Goal: Task Accomplishment & Management: Complete application form

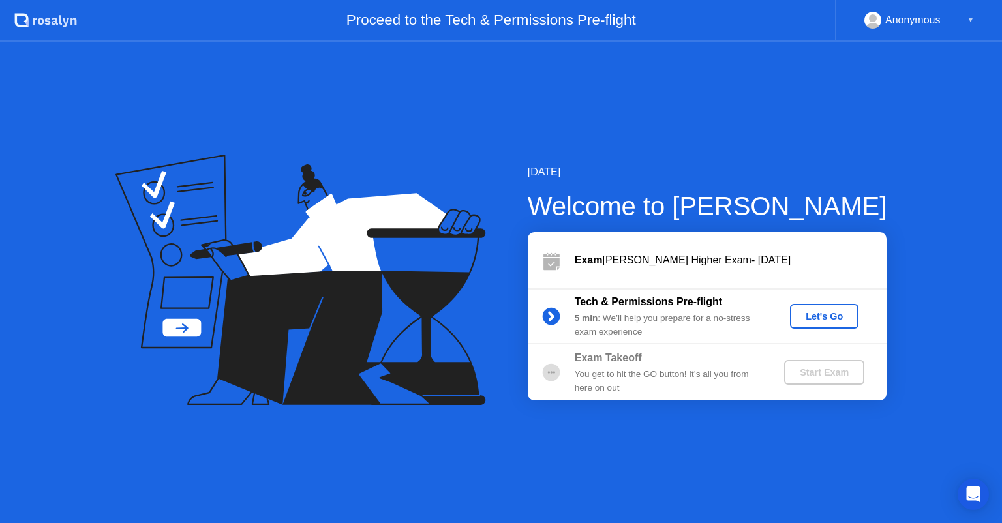
click at [814, 321] on div "Let's Go" at bounding box center [824, 316] width 58 height 10
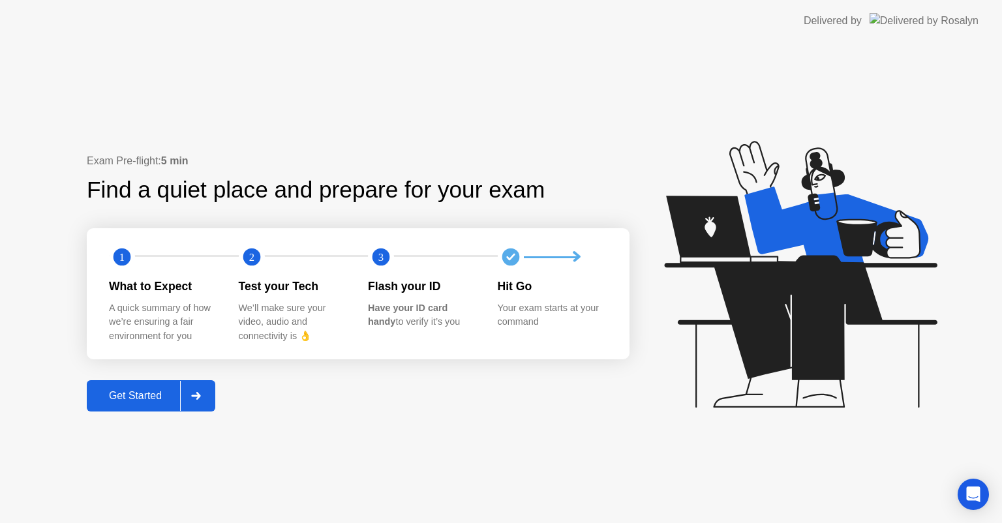
click at [151, 392] on div "Get Started" at bounding box center [135, 396] width 89 height 12
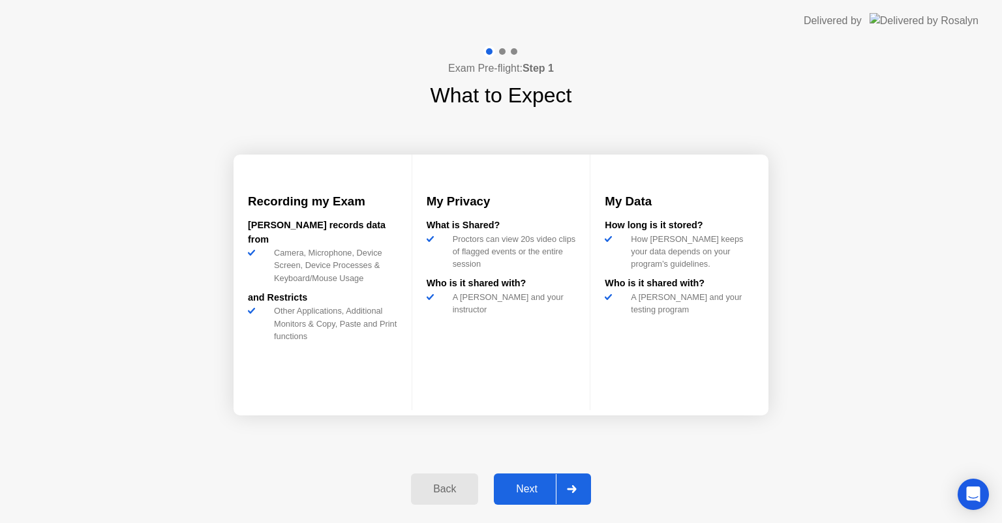
click at [527, 498] on button "Next" at bounding box center [542, 489] width 97 height 31
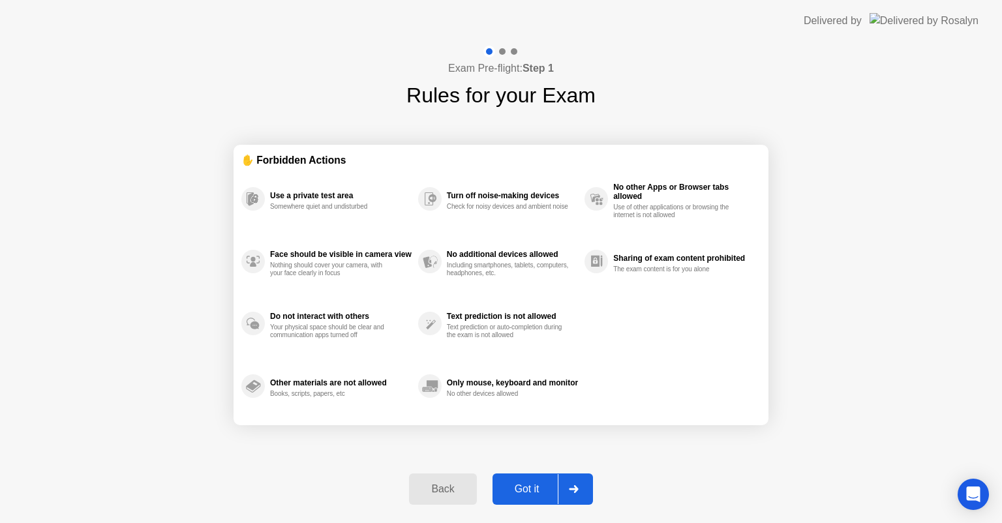
click at [517, 488] on div "Got it" at bounding box center [527, 490] width 61 height 12
select select "**********"
select select "*******"
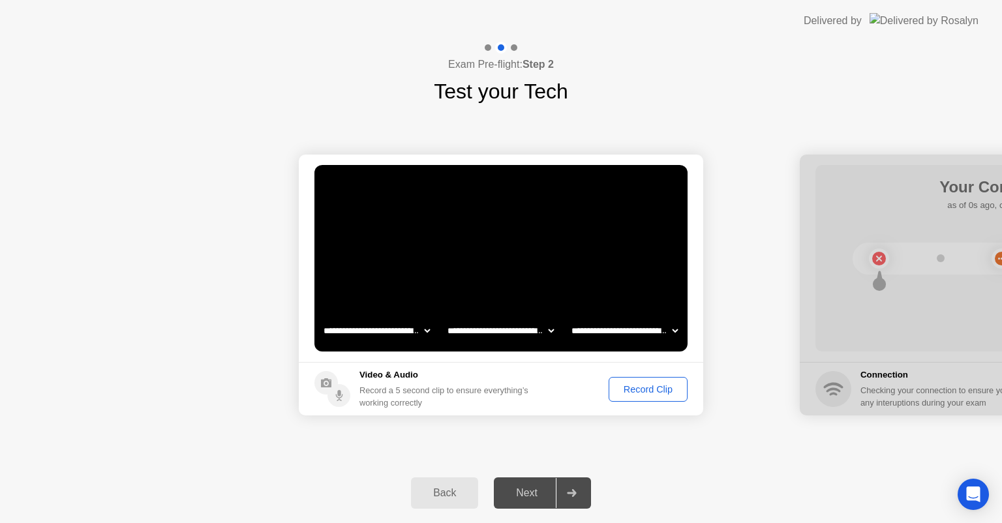
click at [630, 396] on button "Record Clip" at bounding box center [648, 389] width 79 height 25
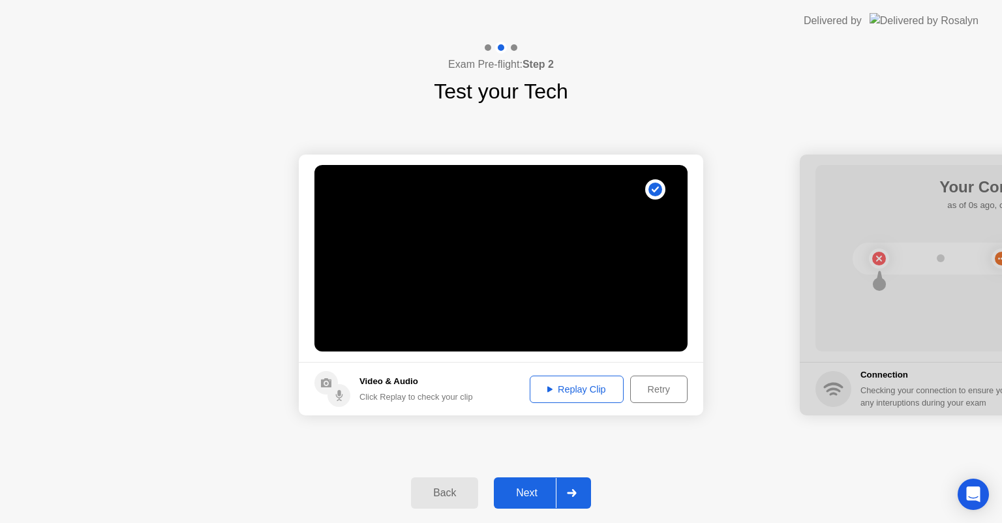
click at [647, 392] on div "Retry" at bounding box center [659, 389] width 48 height 10
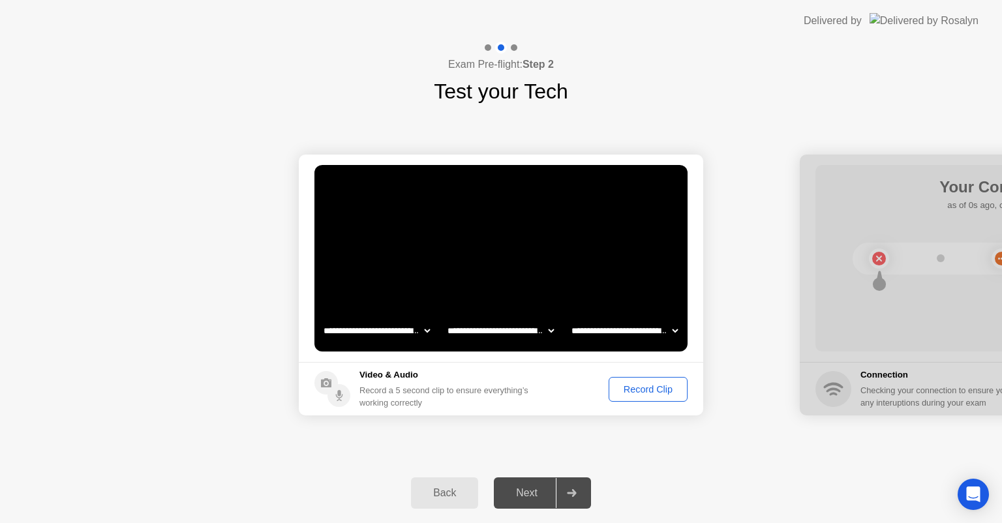
click at [639, 393] on div "Record Clip" at bounding box center [648, 389] width 70 height 10
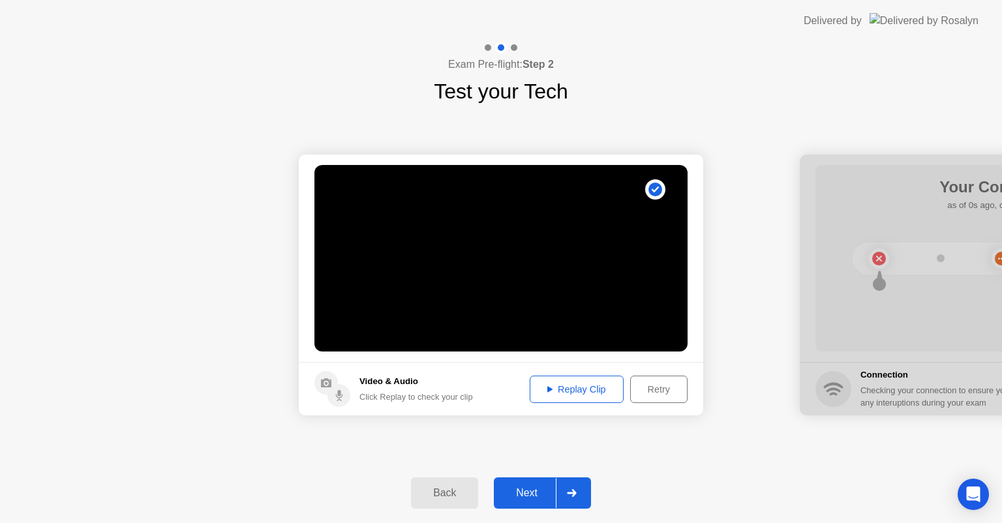
click at [639, 393] on div "Retry" at bounding box center [659, 389] width 48 height 10
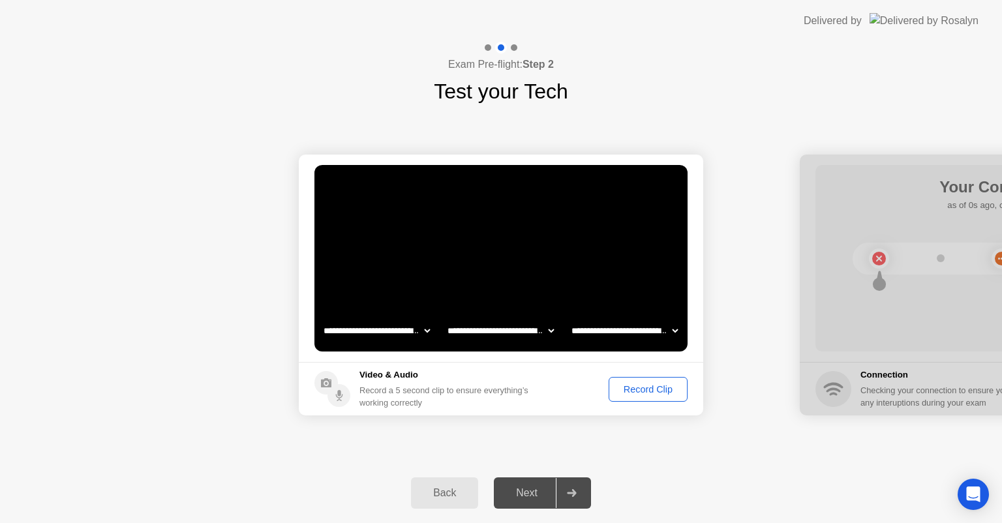
click at [649, 395] on div "Record Clip" at bounding box center [648, 389] width 70 height 10
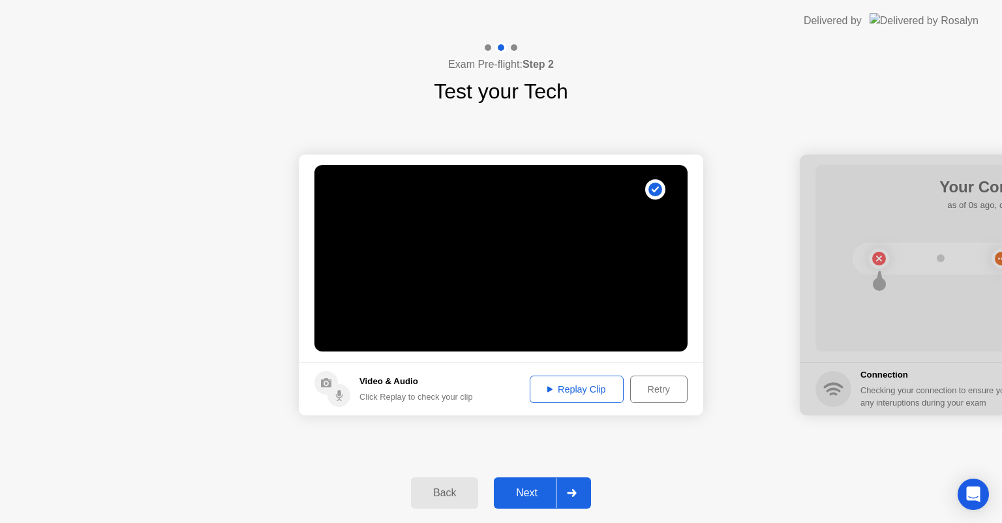
click at [590, 397] on button "Replay Clip" at bounding box center [577, 389] width 94 height 27
click at [527, 496] on div "Next" at bounding box center [527, 493] width 58 height 12
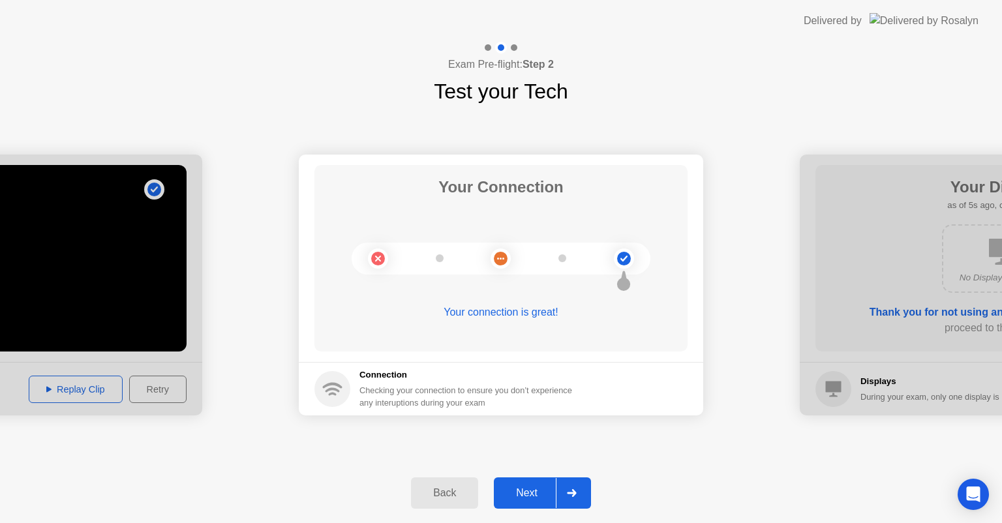
click at [523, 491] on div "Next" at bounding box center [527, 493] width 58 height 12
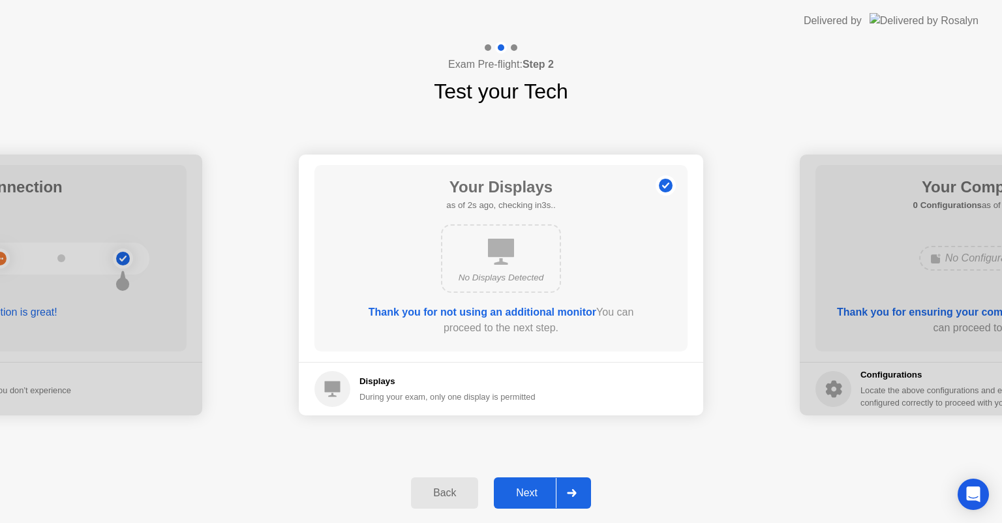
click at [521, 494] on div "Next" at bounding box center [527, 493] width 58 height 12
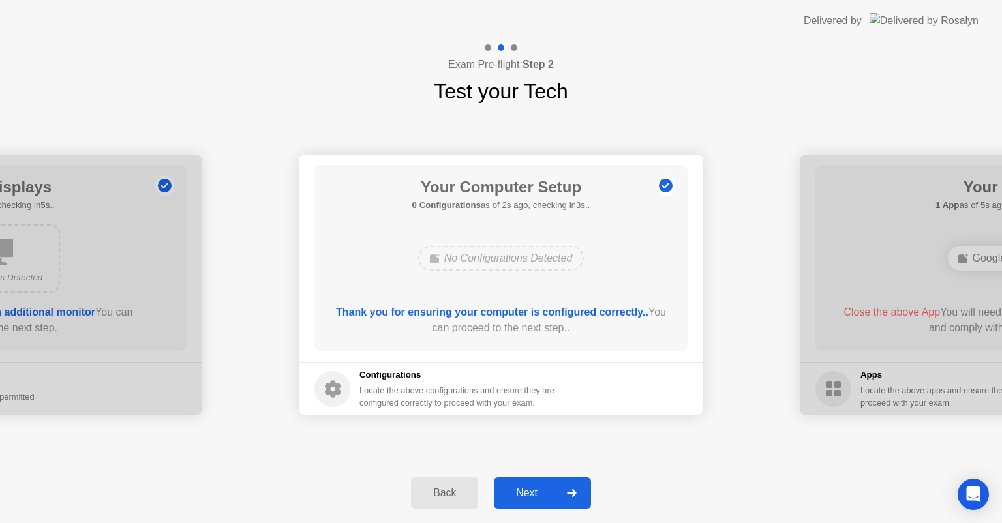
click at [530, 497] on div "Next" at bounding box center [527, 493] width 58 height 12
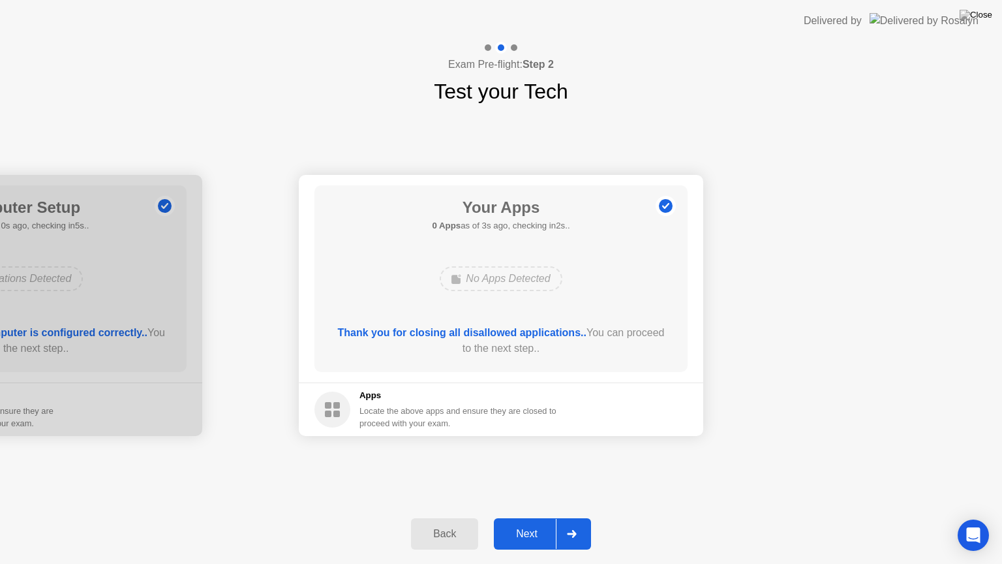
click at [516, 523] on div "Next" at bounding box center [527, 534] width 58 height 12
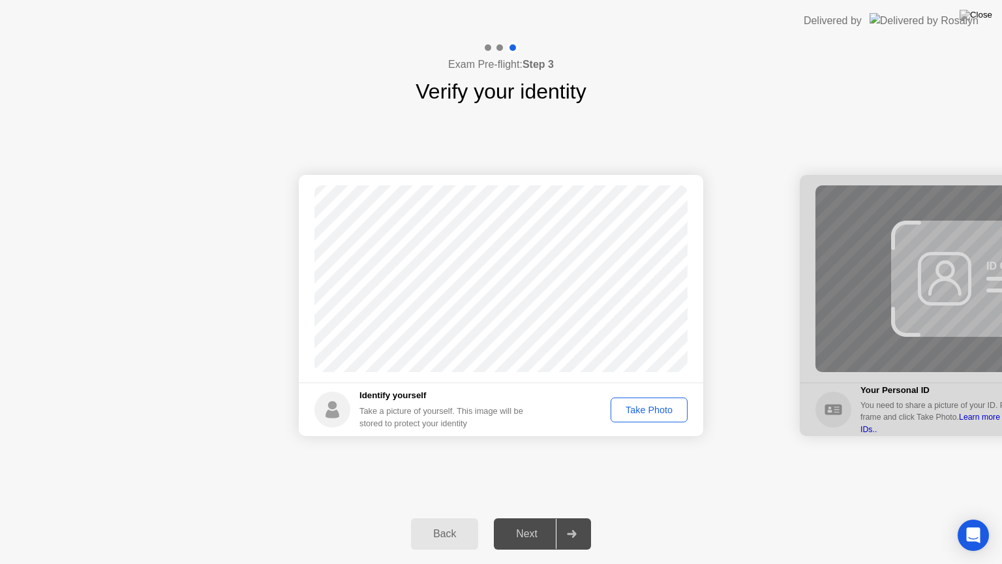
click at [649, 408] on div "Take Photo" at bounding box center [649, 410] width 68 height 10
click at [534, 523] on div "Next" at bounding box center [527, 534] width 58 height 12
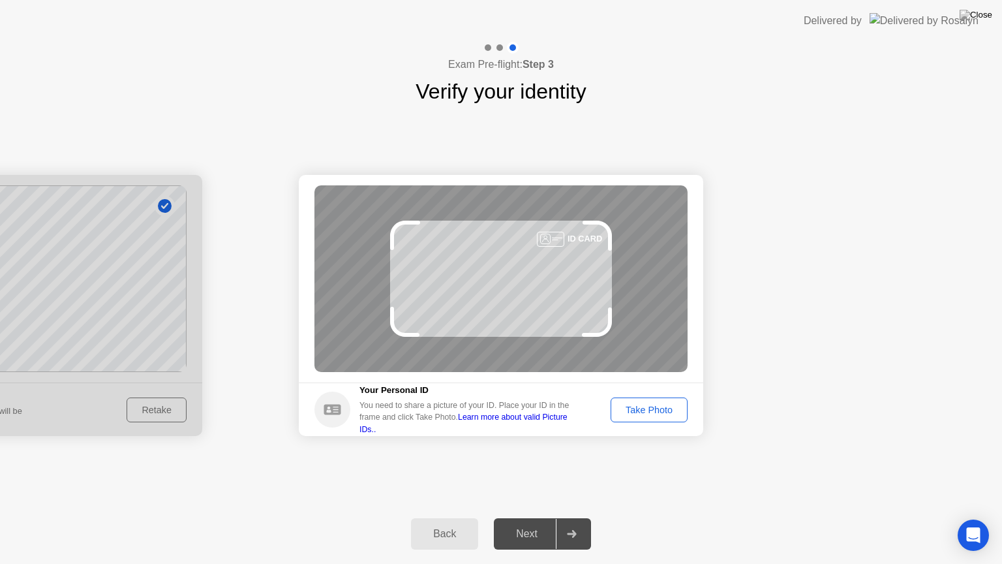
click at [635, 408] on div "Take Photo" at bounding box center [649, 410] width 68 height 10
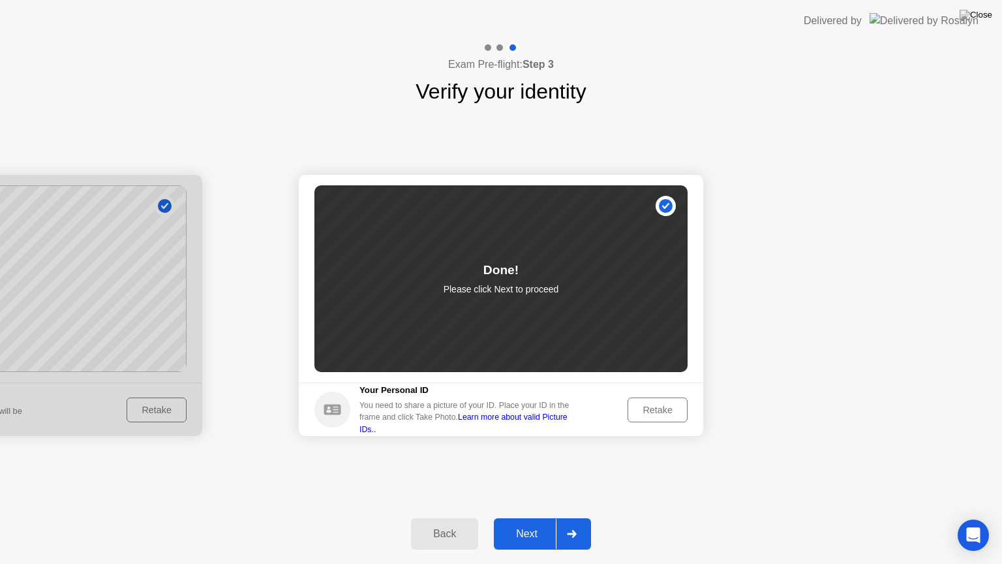
click at [531, 523] on div "Next" at bounding box center [527, 534] width 58 height 12
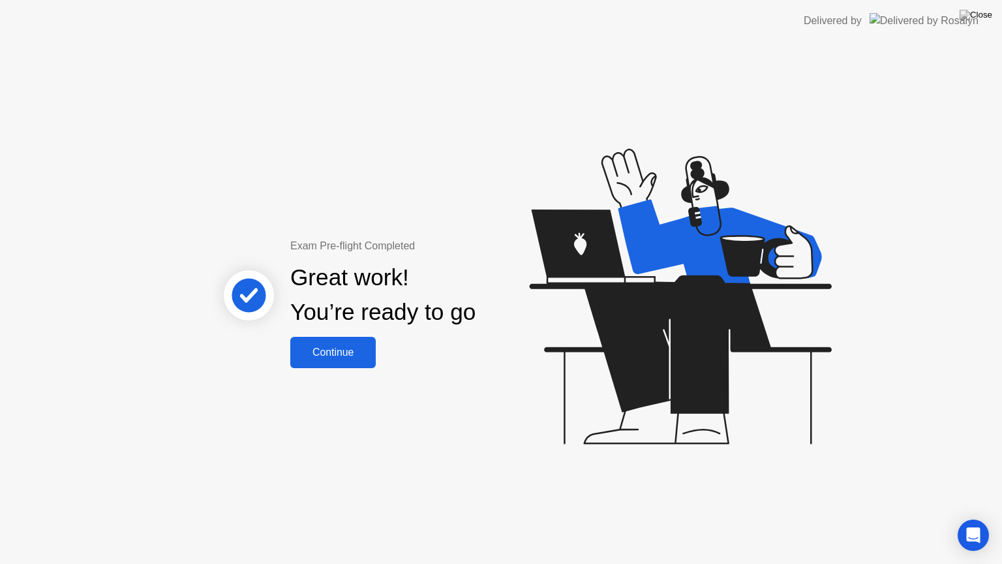
click at [339, 352] on div "Continue" at bounding box center [333, 353] width 78 height 12
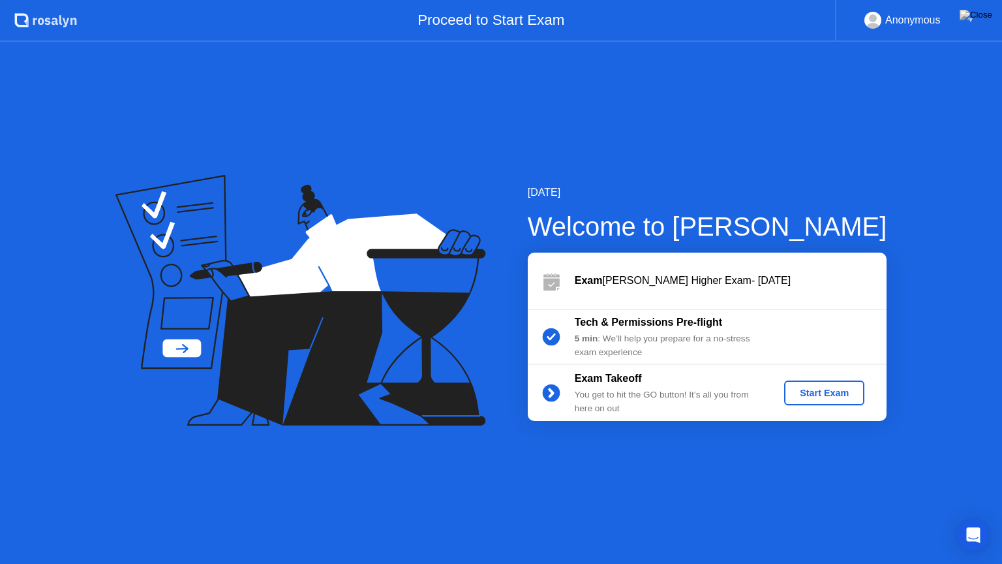
click at [821, 397] on div "Start Exam" at bounding box center [825, 393] width 70 height 10
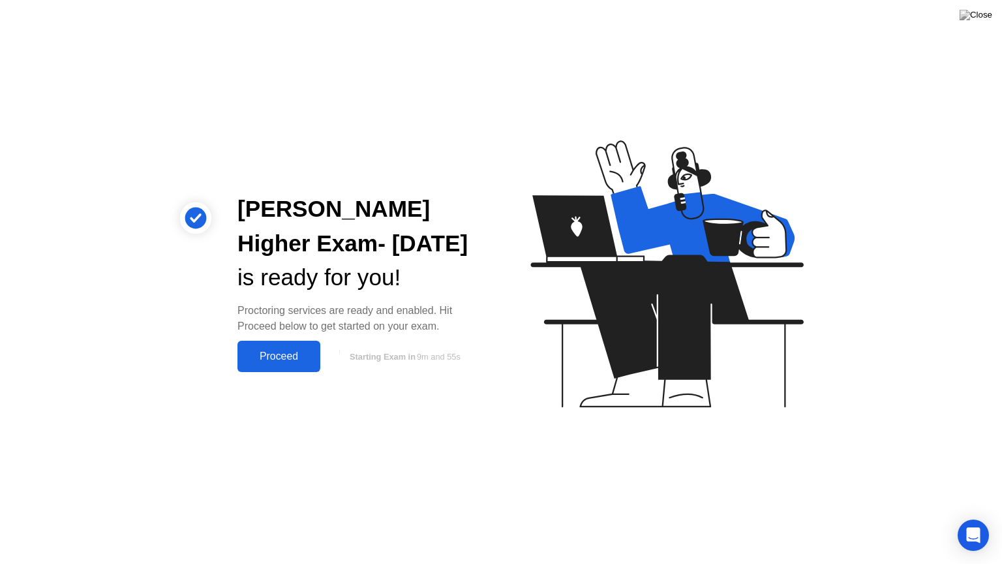
click at [287, 365] on button "Proceed" at bounding box center [279, 356] width 83 height 31
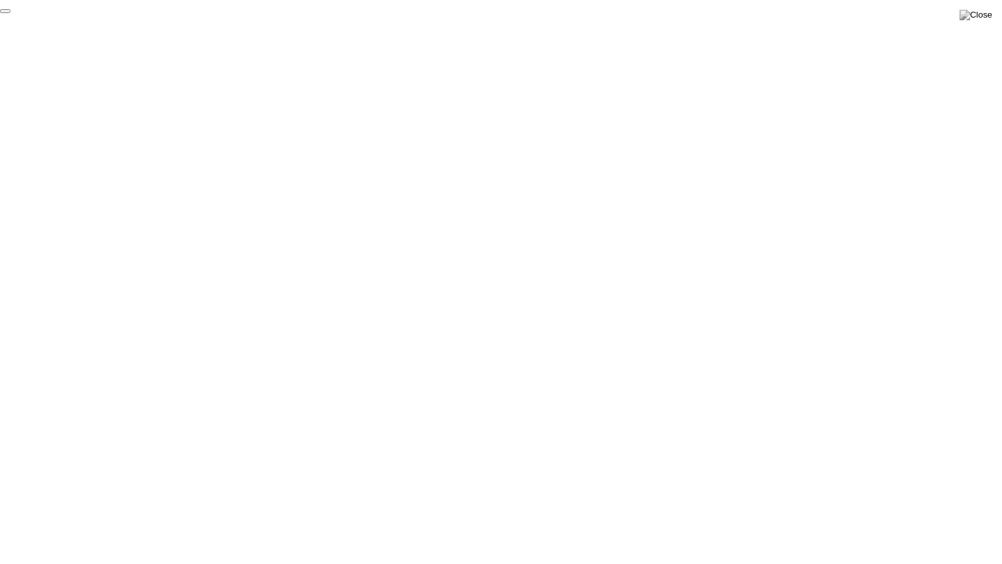
click div "End Proctoring Session"
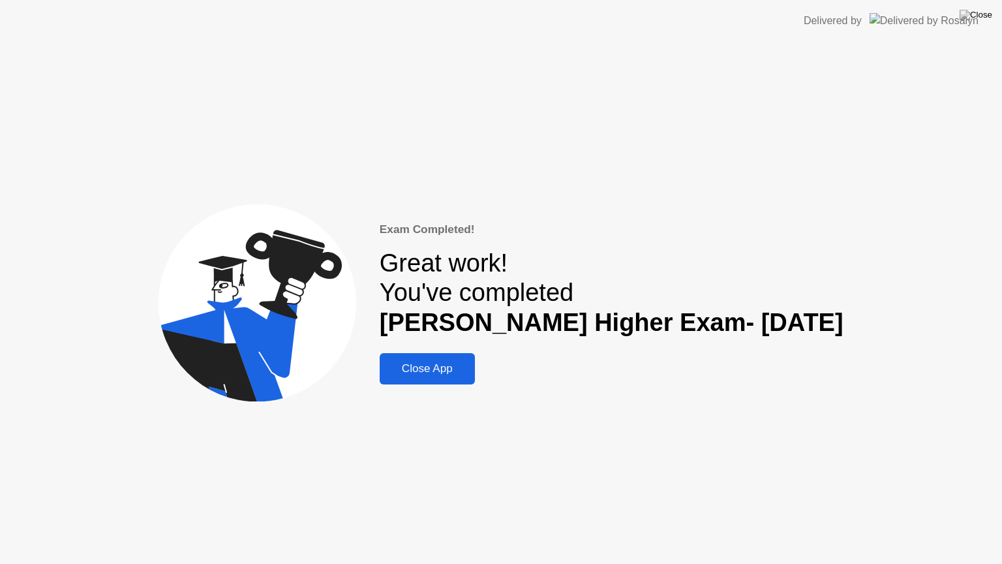
click at [440, 375] on div "Close App" at bounding box center [427, 368] width 87 height 13
